Goal: Communication & Community: Share content

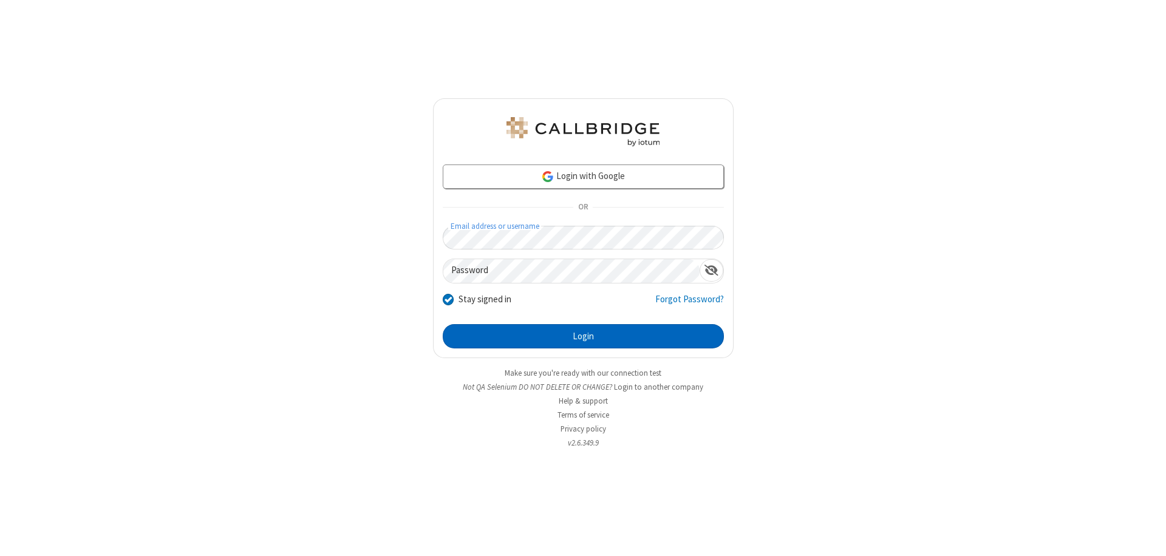
click at [583, 336] on button "Login" at bounding box center [583, 336] width 281 height 24
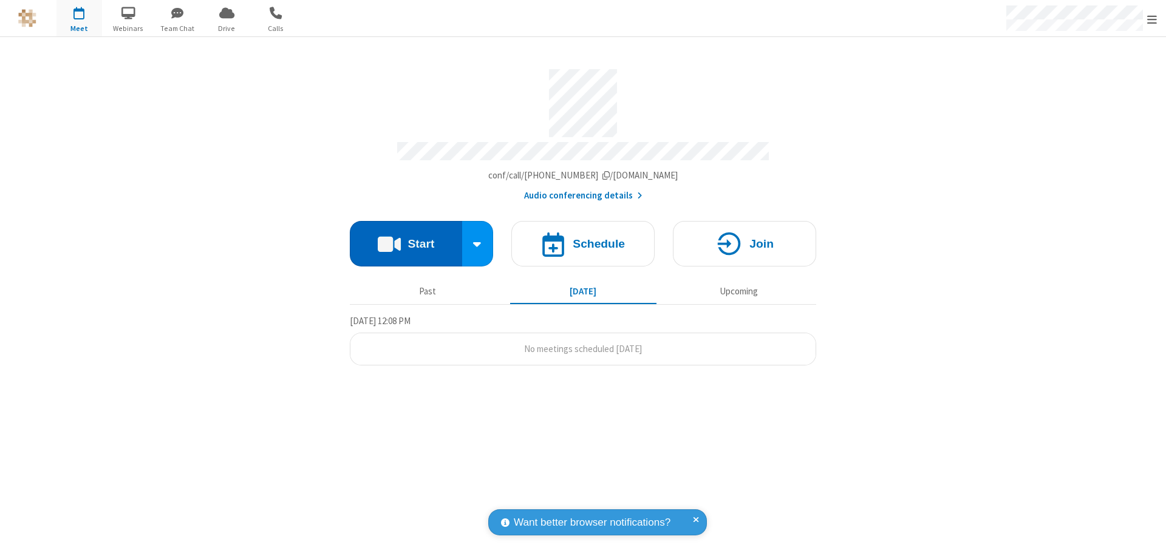
click at [406, 238] on button "Start" at bounding box center [406, 244] width 112 height 46
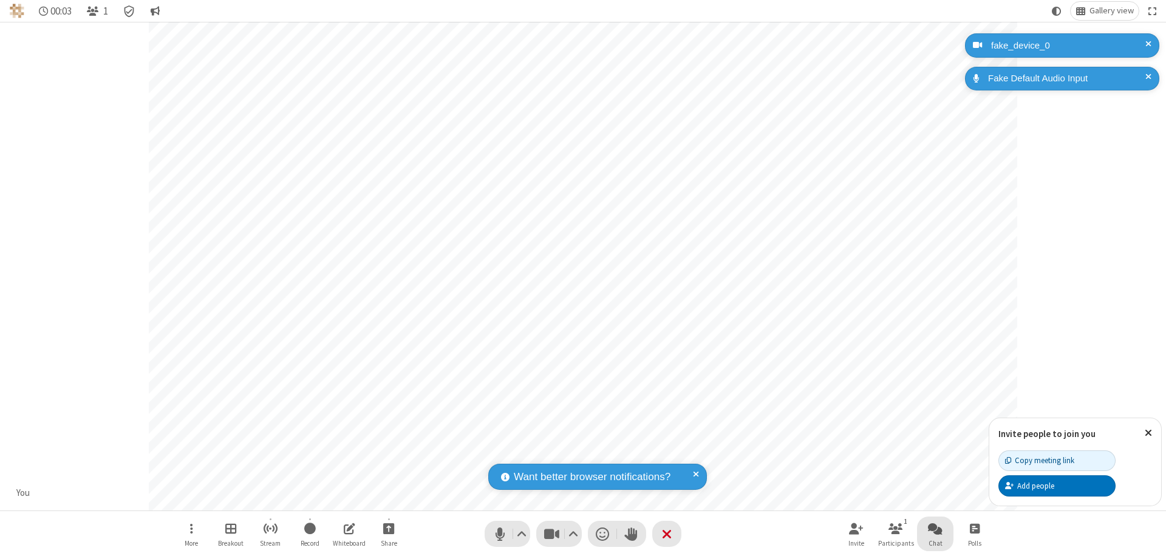
click at [935, 528] on span "Open chat" at bounding box center [935, 528] width 15 height 15
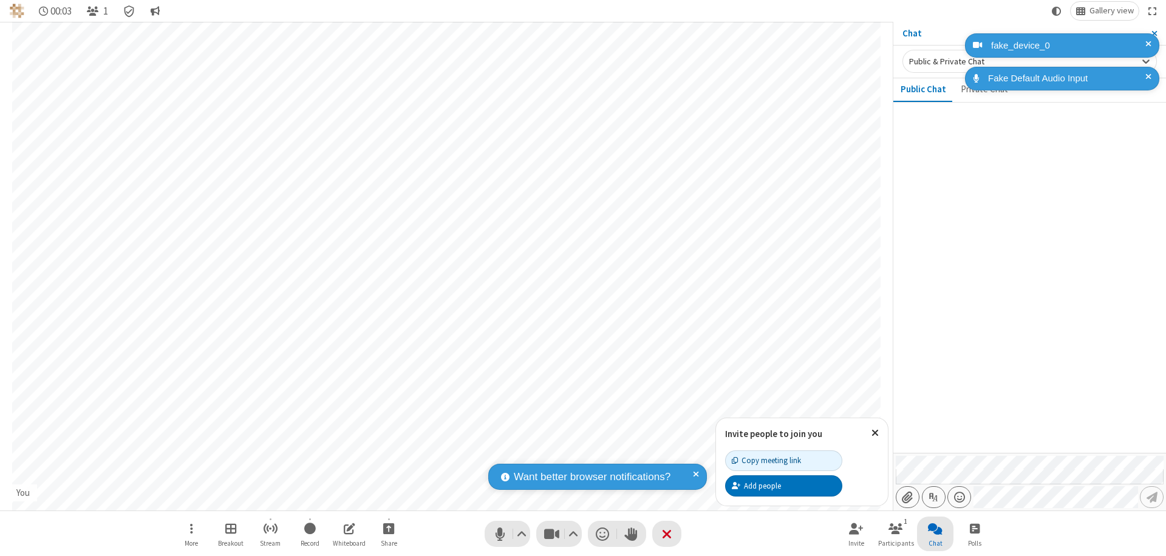
type input "C:\fakepath\doc_test.docx"
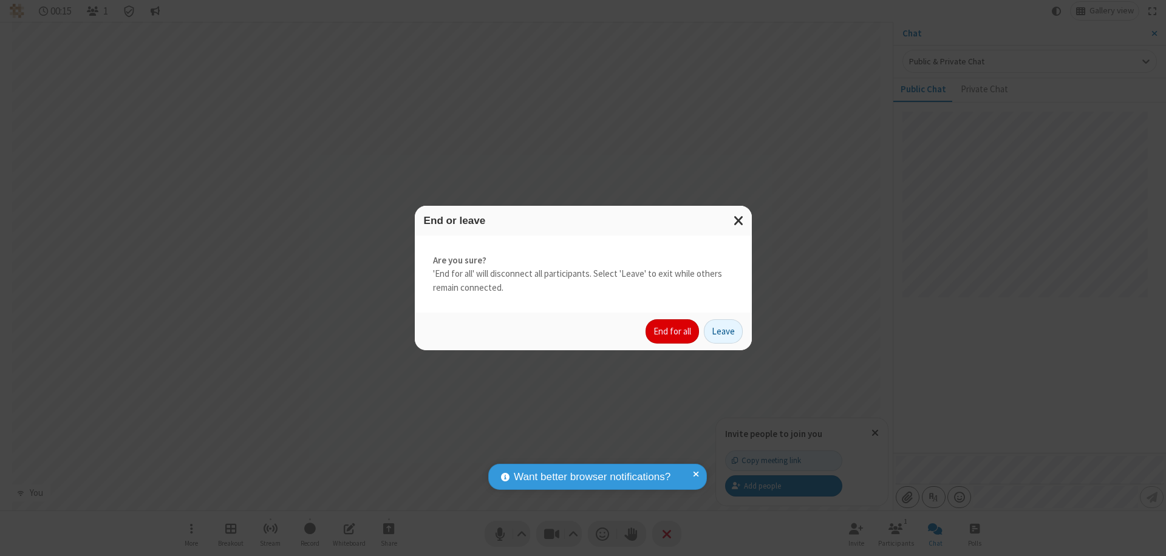
click at [673, 332] on button "End for all" at bounding box center [672, 331] width 53 height 24
